Goal: Book appointment/travel/reservation

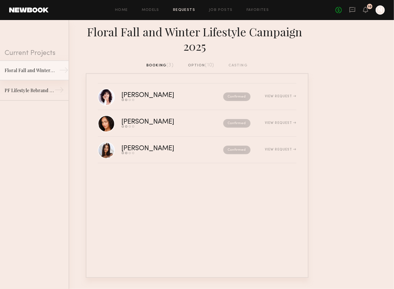
click at [30, 73] on div "Floral Fall and Winter Lifestyle Campaign 2025" at bounding box center [30, 70] width 50 height 7
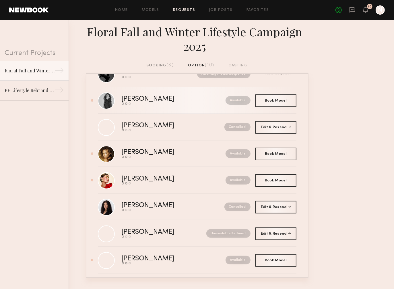
scroll to position [5, 0]
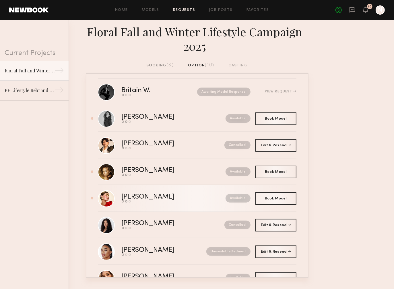
click at [200, 197] on div "Available" at bounding box center [225, 198] width 50 height 9
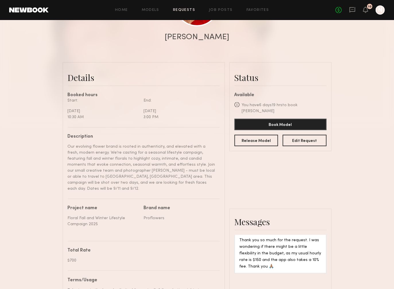
scroll to position [93, 0]
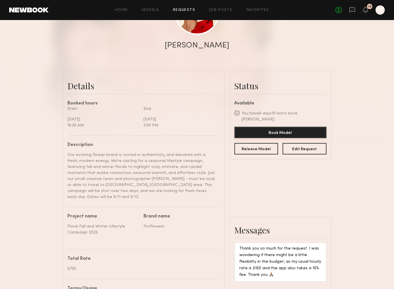
click at [297, 128] on button "Book Model" at bounding box center [280, 132] width 92 height 11
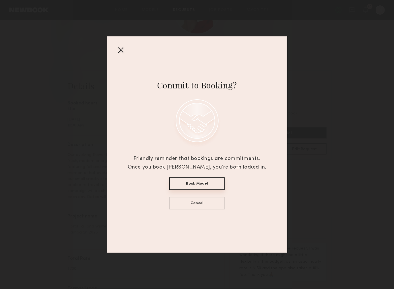
click at [205, 181] on button "Book Model" at bounding box center [196, 184] width 55 height 13
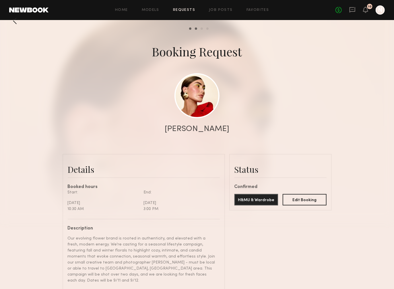
scroll to position [0, 0]
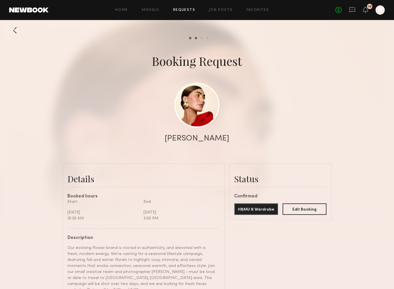
click at [187, 9] on link "Requests" at bounding box center [184, 10] width 22 height 4
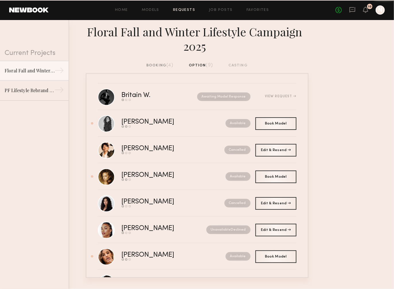
click at [152, 64] on div "booking (4)" at bounding box center [159, 65] width 27 height 6
